Goal: Task Accomplishment & Management: Manage account settings

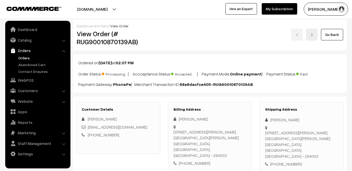
click at [18, 57] on link "Orders" at bounding box center [43, 57] width 52 height 5
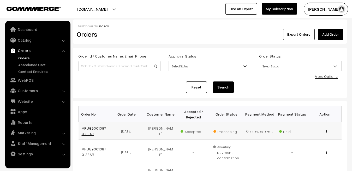
click at [88, 130] on link "#RUG90010870139AB" at bounding box center [94, 131] width 25 height 10
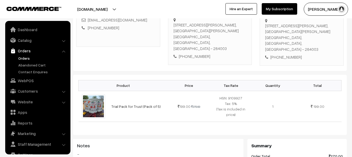
scroll to position [133, 0]
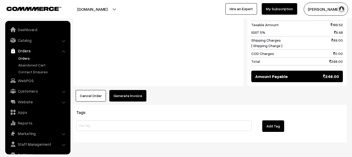
click at [128, 90] on button "Generate Invoice" at bounding box center [127, 95] width 37 height 11
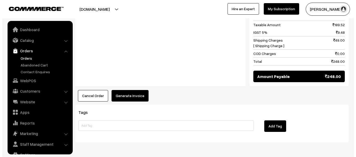
scroll to position [270, 0]
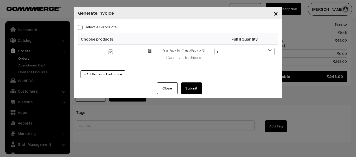
click at [80, 27] on span at bounding box center [80, 27] width 5 height 5
click at [80, 27] on input "Select All Products" at bounding box center [79, 26] width 3 height 3
checkbox input "true"
click at [193, 88] on button "Submit" at bounding box center [191, 87] width 21 height 11
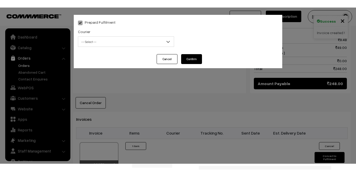
scroll to position [10, 0]
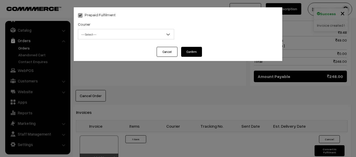
click at [146, 34] on span "-- Select --" at bounding box center [126, 34] width 96 height 9
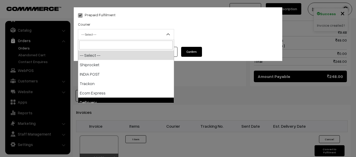
select select "5"
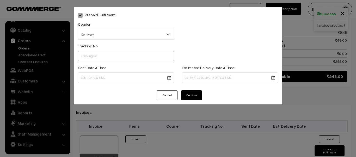
click at [121, 54] on input "text" at bounding box center [126, 56] width 96 height 10
paste input "25338211702050"
type input "25338211702050"
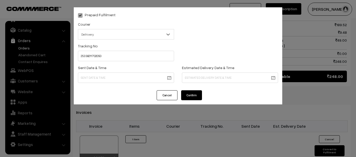
click at [117, 75] on body "Thank you for showing interest. Our team will call you shortly. Close rughjifar…" at bounding box center [178, 18] width 356 height 576
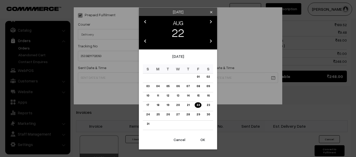
click at [205, 136] on button "OK" at bounding box center [203, 139] width 21 height 11
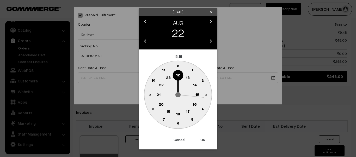
click at [174, 113] on circle at bounding box center [178, 114] width 11 height 11
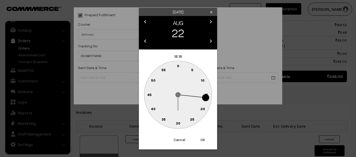
click at [202, 138] on button "OK" at bounding box center [203, 139] width 21 height 11
type input "22-08-2025 18:16"
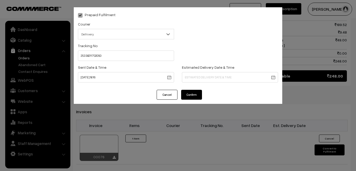
scroll to position [0, 0]
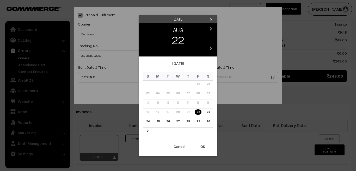
click at [204, 75] on body "Thank you for showing interest. Our team will call you shortly. Close rughjifar…" at bounding box center [178, 18] width 356 height 576
click at [188, 122] on link "28" at bounding box center [188, 121] width 7 height 5
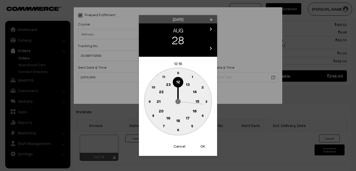
click at [180, 121] on text "18" at bounding box center [178, 120] width 4 height 5
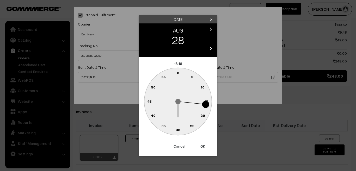
click at [203, 148] on button "OK" at bounding box center [203, 146] width 21 height 11
type input "28-08-2025 18:16"
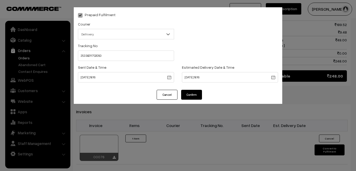
click at [193, 91] on button "Confirm" at bounding box center [191, 95] width 21 height 10
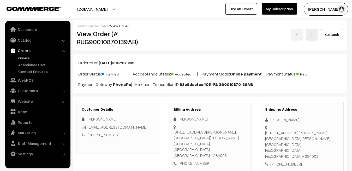
click at [101, 28] on link "orders" at bounding box center [102, 26] width 11 height 4
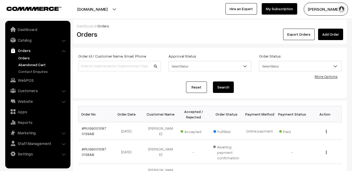
click at [29, 64] on link "Abandoned Cart" at bounding box center [43, 64] width 52 height 5
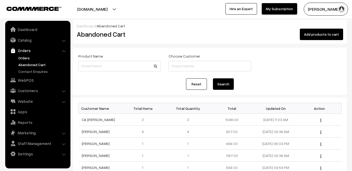
click at [26, 56] on link "Orders" at bounding box center [43, 57] width 52 height 5
